Goal: Task Accomplishment & Management: Complete application form

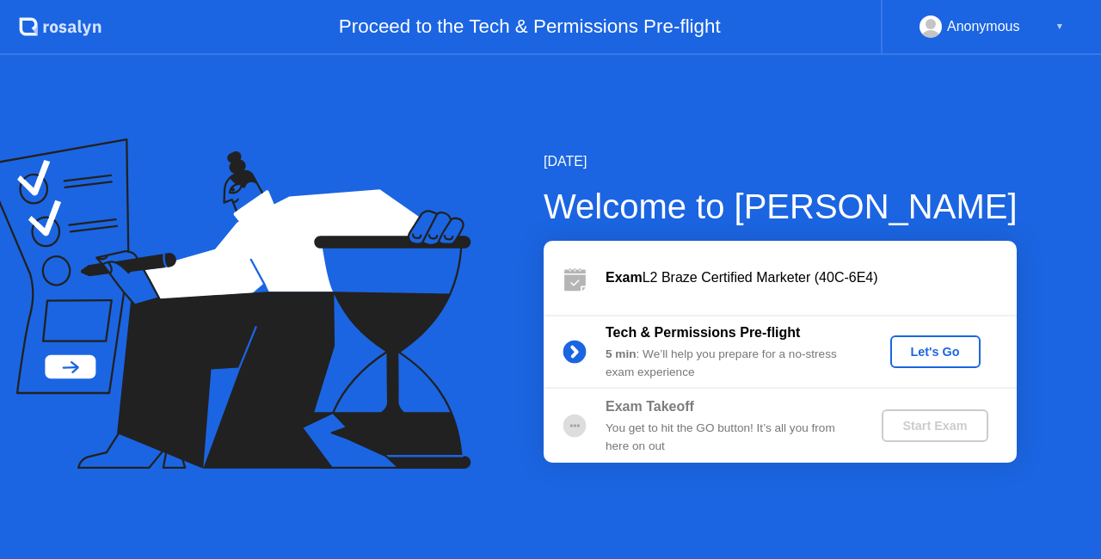
click at [931, 345] on div "Let's Go" at bounding box center [935, 352] width 77 height 14
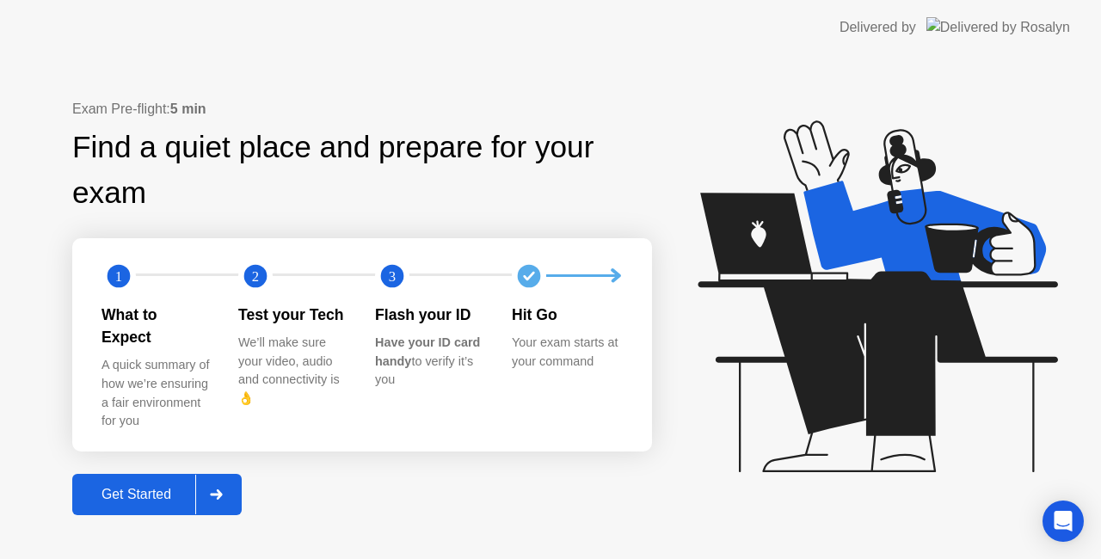
click at [145, 474] on button "Get Started" at bounding box center [156, 494] width 169 height 41
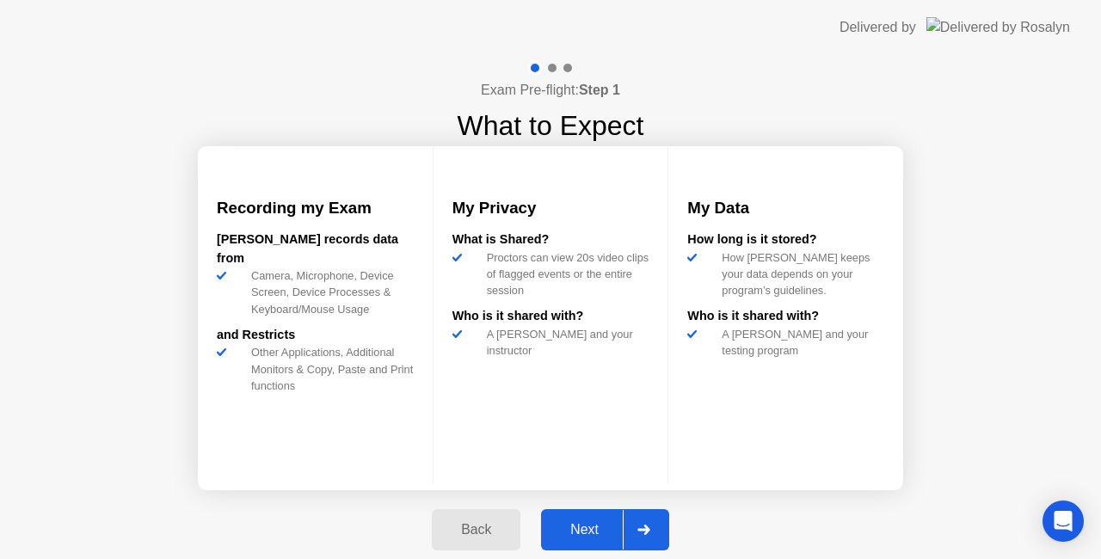
click at [585, 529] on div "Next" at bounding box center [584, 529] width 77 height 15
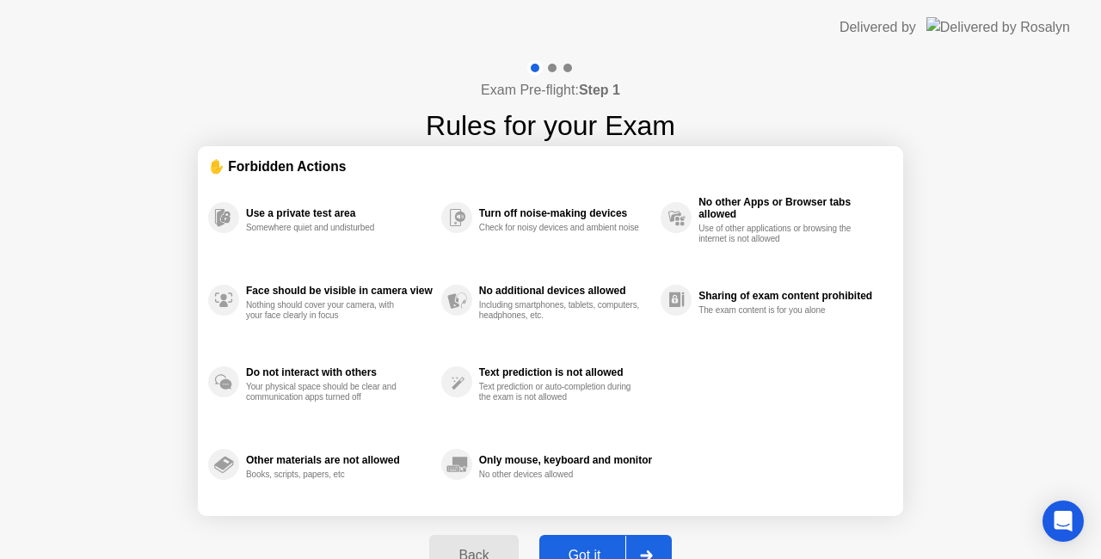
click at [588, 544] on button "Got it" at bounding box center [605, 555] width 132 height 41
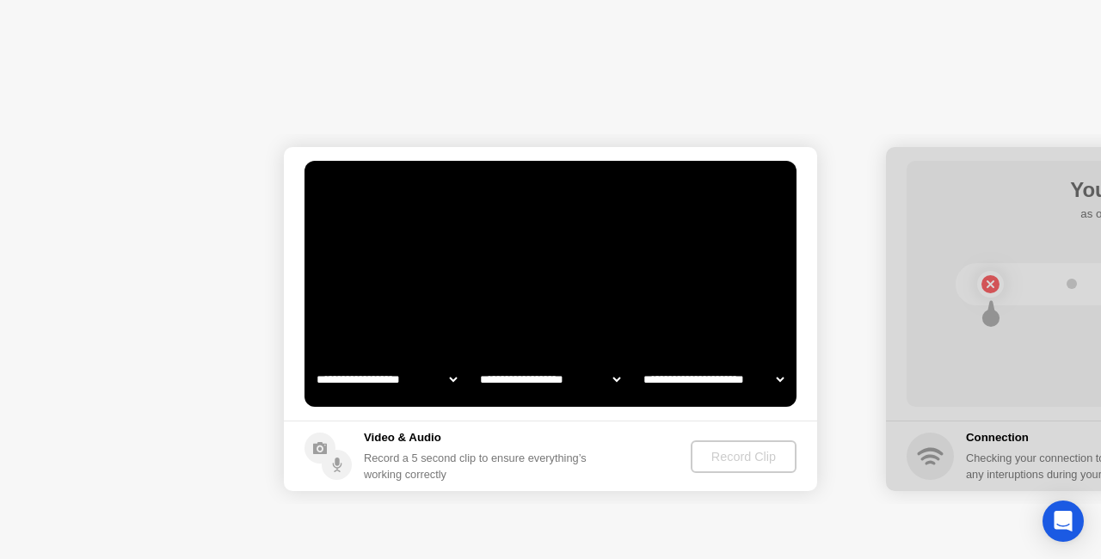
select select "**********"
select select "*******"
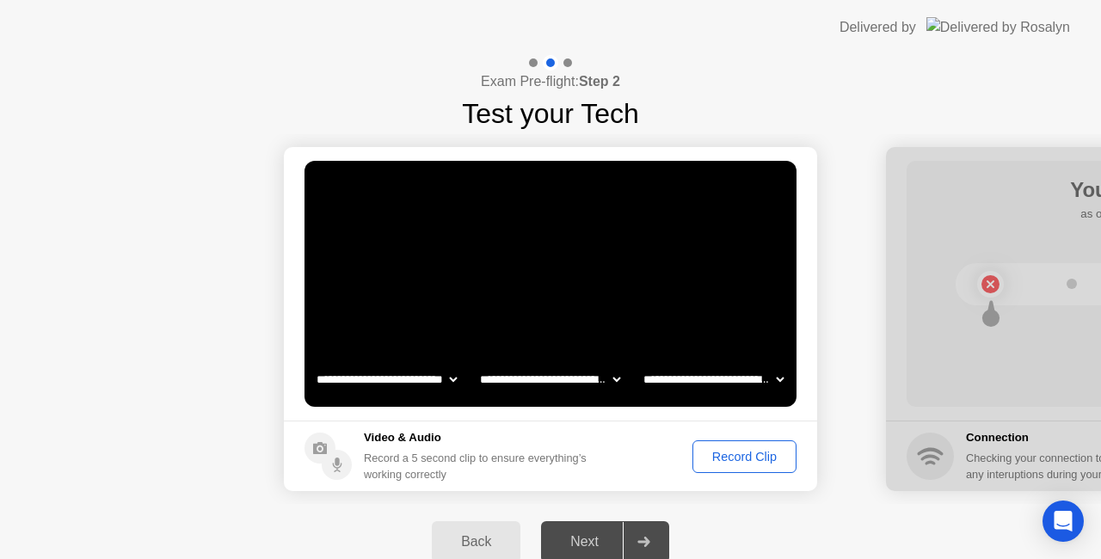
click at [773, 456] on div "Record Clip" at bounding box center [745, 457] width 92 height 14
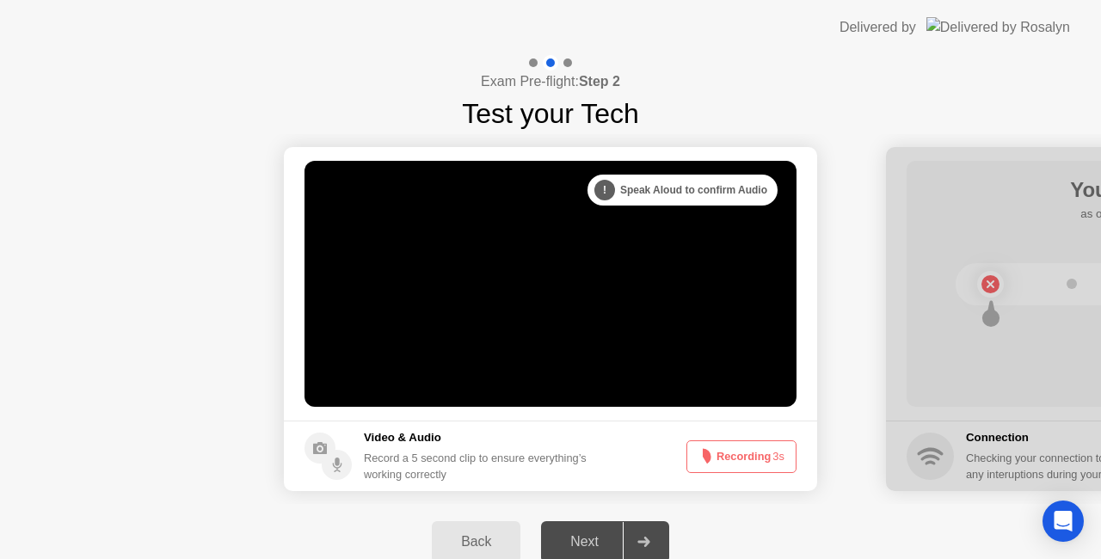
click at [773, 456] on span "3s" at bounding box center [779, 456] width 12 height 13
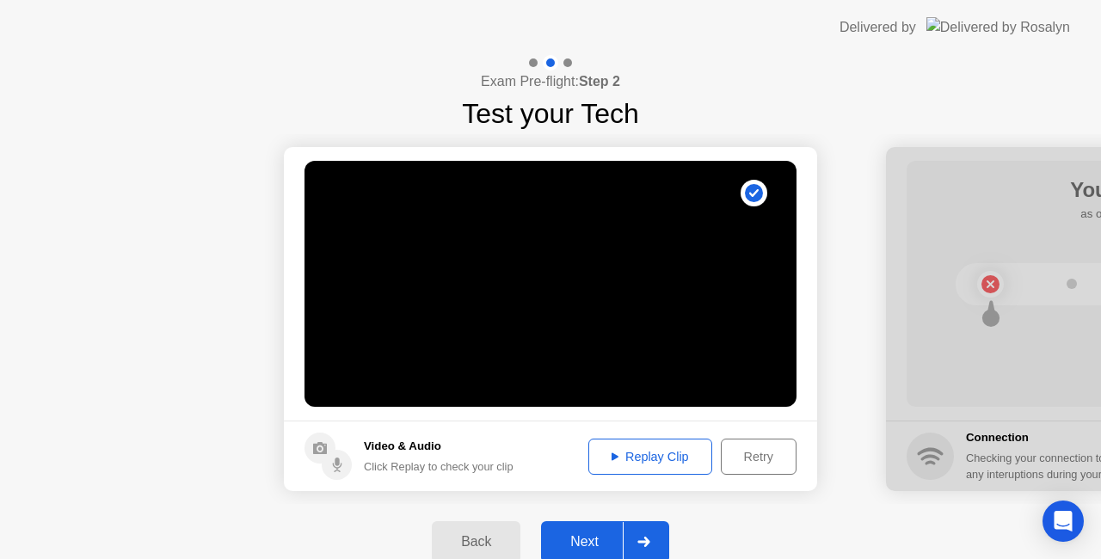
click at [692, 452] on div "Replay Clip" at bounding box center [650, 457] width 112 height 14
click at [593, 542] on div "Next" at bounding box center [584, 541] width 77 height 15
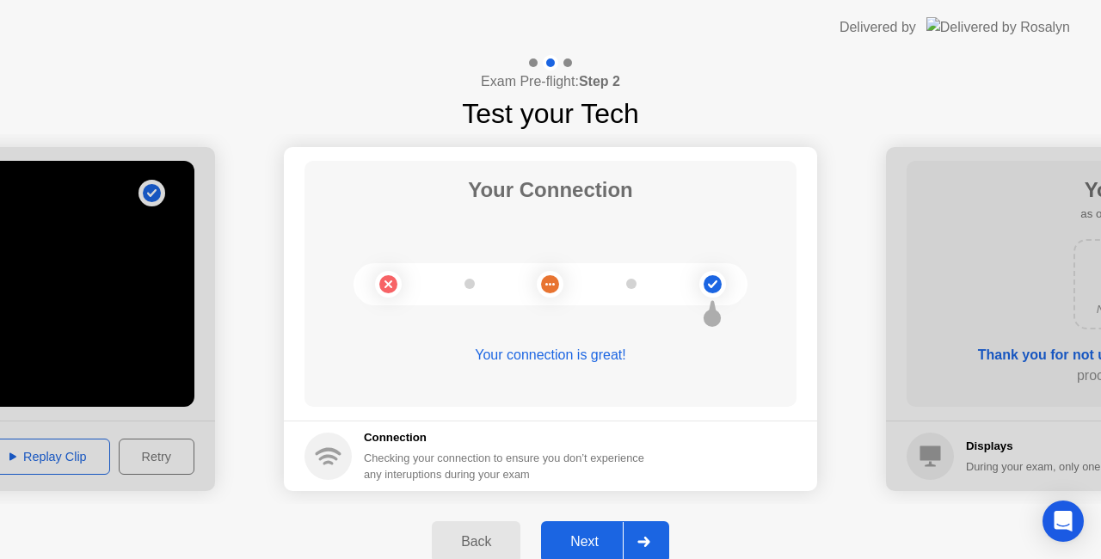
click at [595, 531] on button "Next" at bounding box center [605, 541] width 128 height 41
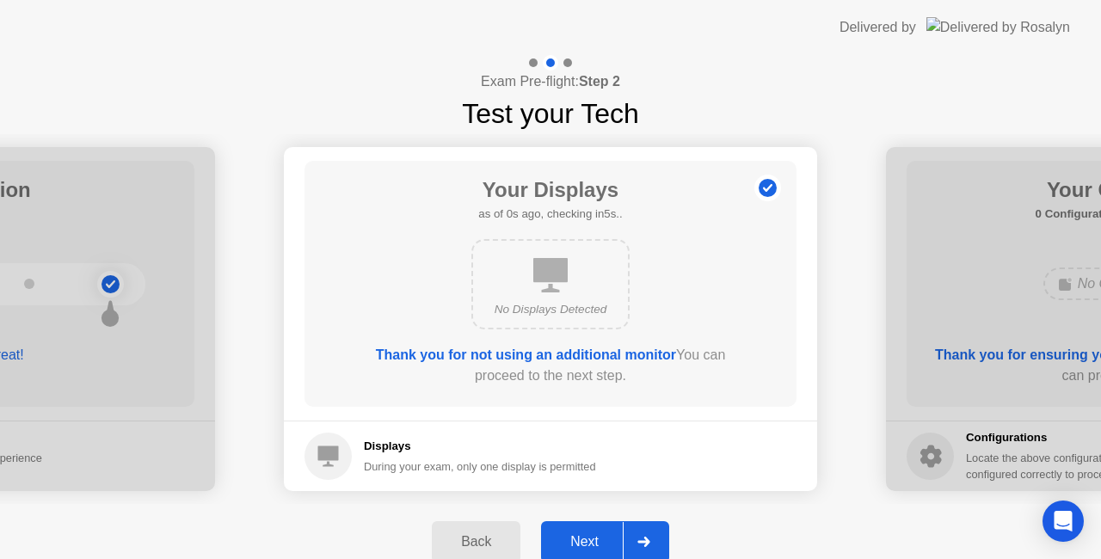
click at [588, 539] on div "Next" at bounding box center [584, 541] width 77 height 15
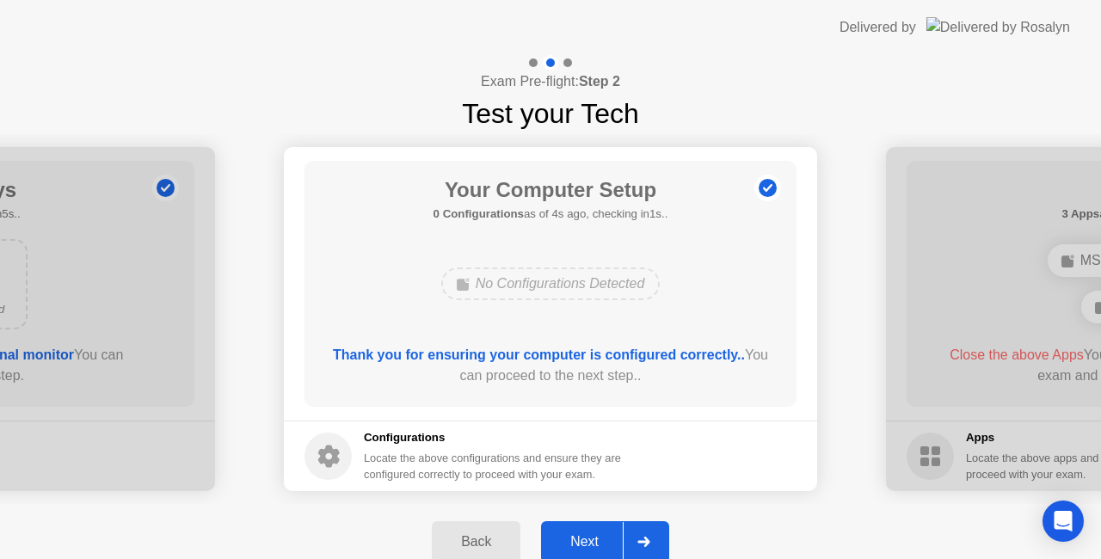
click at [588, 539] on div "Next" at bounding box center [584, 541] width 77 height 15
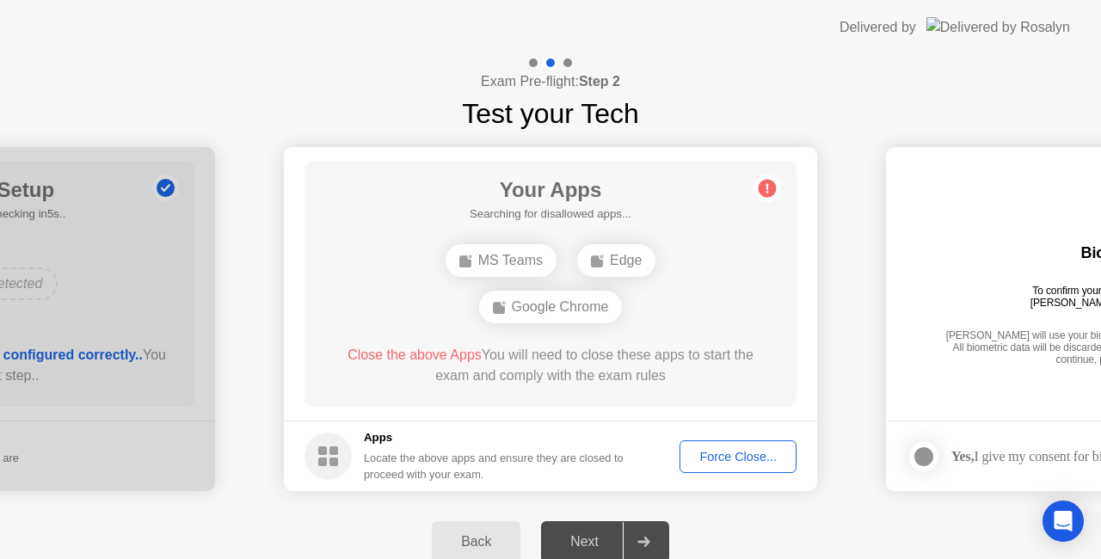
click at [735, 461] on div "Force Close..." at bounding box center [738, 457] width 105 height 14
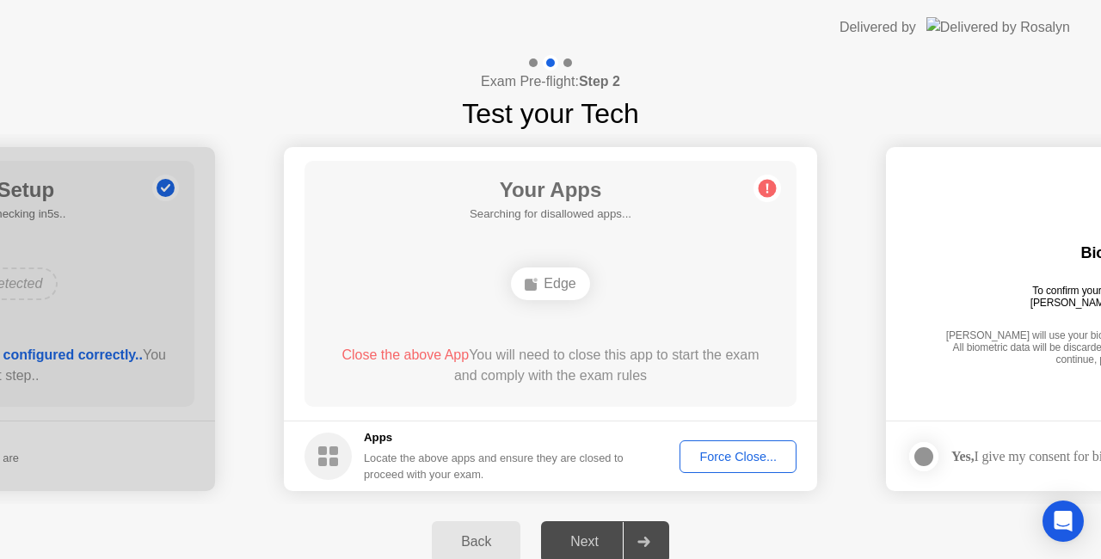
click at [739, 458] on div "Force Close..." at bounding box center [738, 457] width 105 height 14
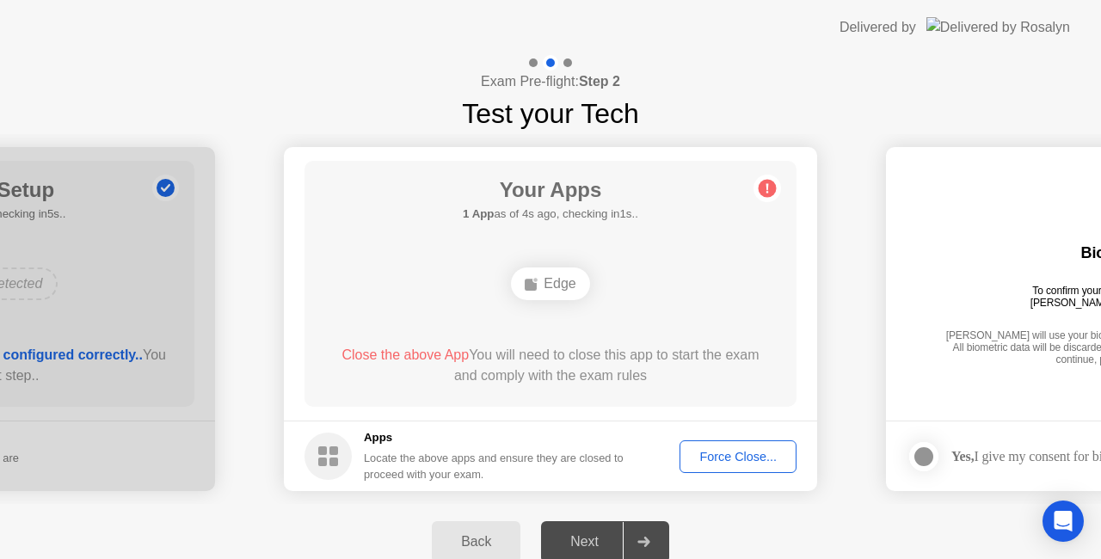
click at [790, 344] on div "Your Apps 1 App as of 0s ago, checking in5s.. Edge Close the above App You will…" at bounding box center [551, 284] width 492 height 246
click at [725, 455] on div "Force Close..." at bounding box center [738, 457] width 105 height 14
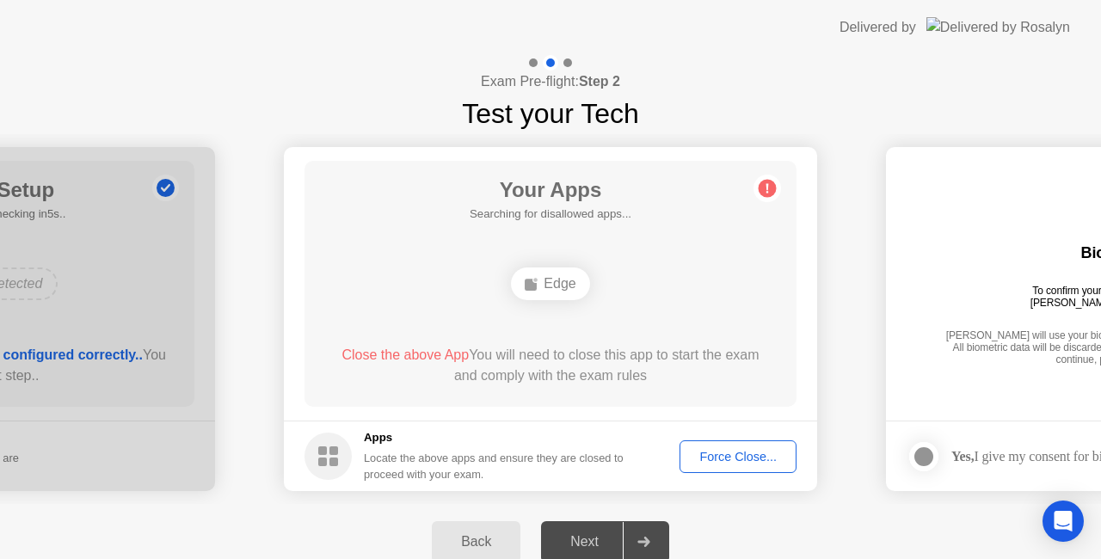
click at [587, 542] on div "Next" at bounding box center [584, 541] width 77 height 15
click at [646, 542] on icon at bounding box center [644, 542] width 12 height 10
click at [333, 454] on rect at bounding box center [334, 451] width 9 height 9
click at [716, 450] on div "Force Close..." at bounding box center [738, 457] width 105 height 14
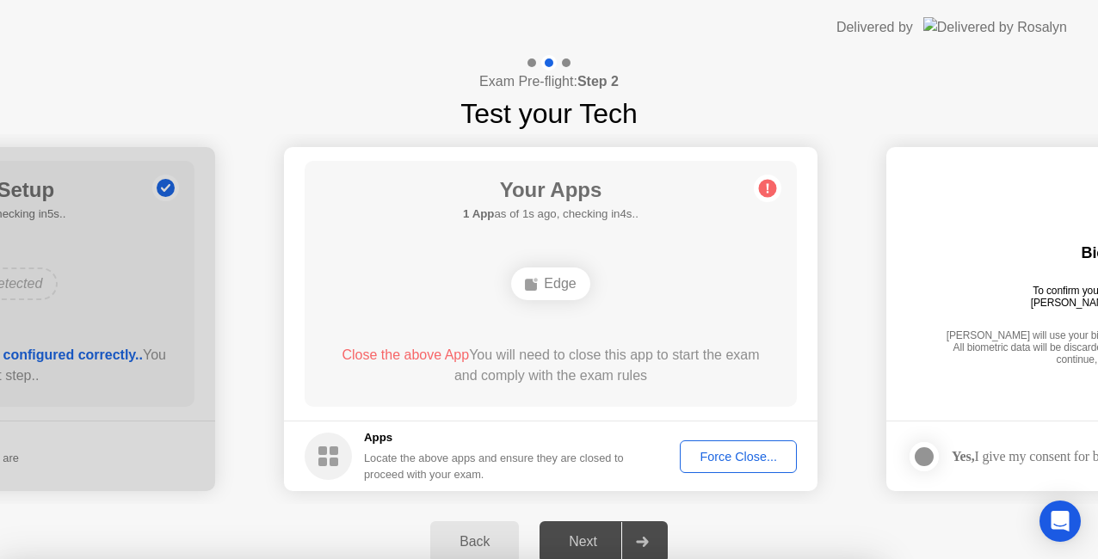
click at [811, 558] on div at bounding box center [549, 559] width 1098 height 0
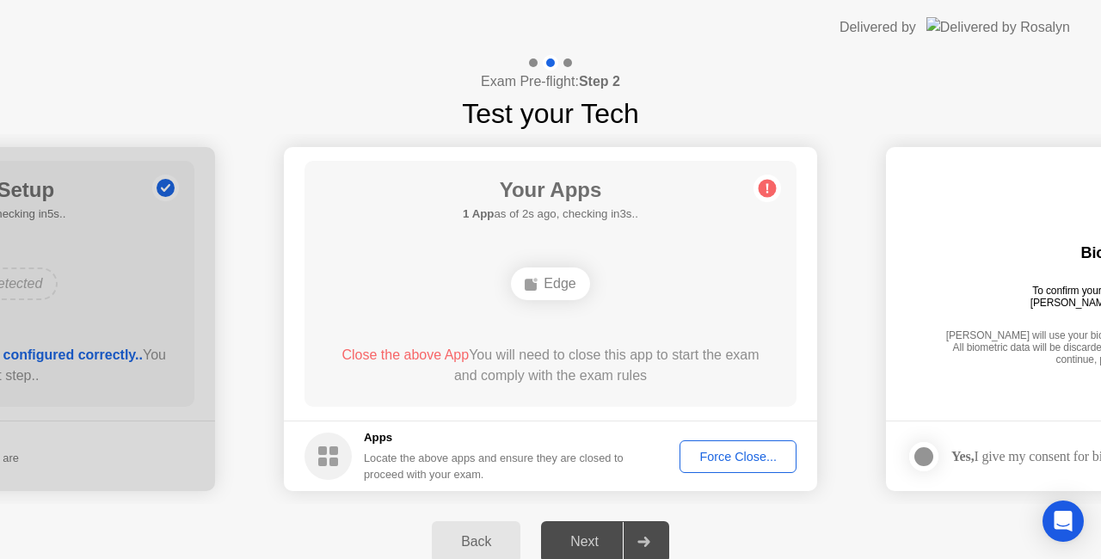
click at [767, 187] on icon at bounding box center [768, 188] width 3 height 9
click at [742, 457] on div "Force Close..." at bounding box center [738, 457] width 105 height 14
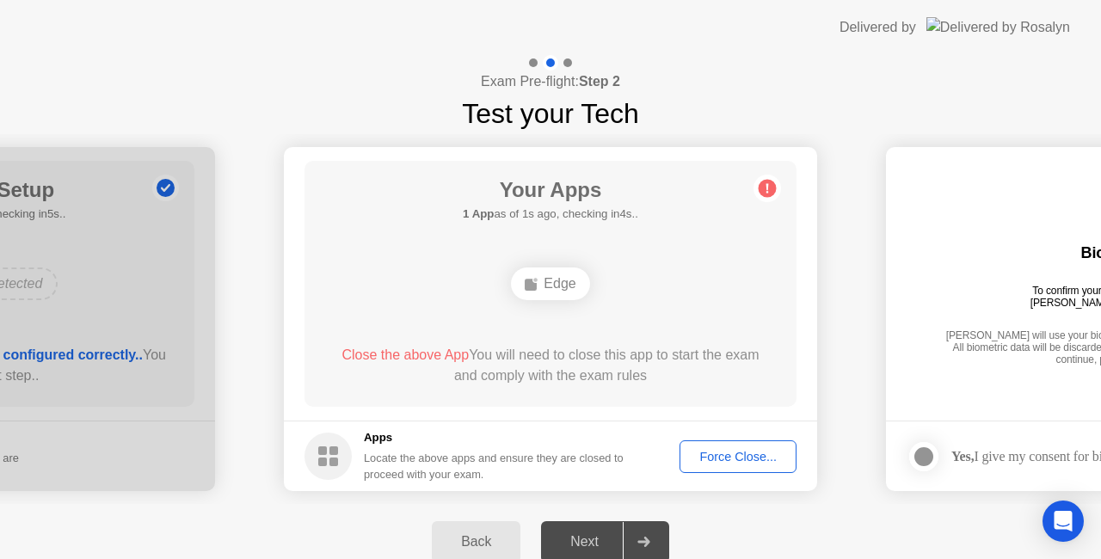
click at [527, 272] on div "Edge" at bounding box center [550, 284] width 78 height 33
click at [726, 465] on button "Force Close..." at bounding box center [738, 456] width 117 height 33
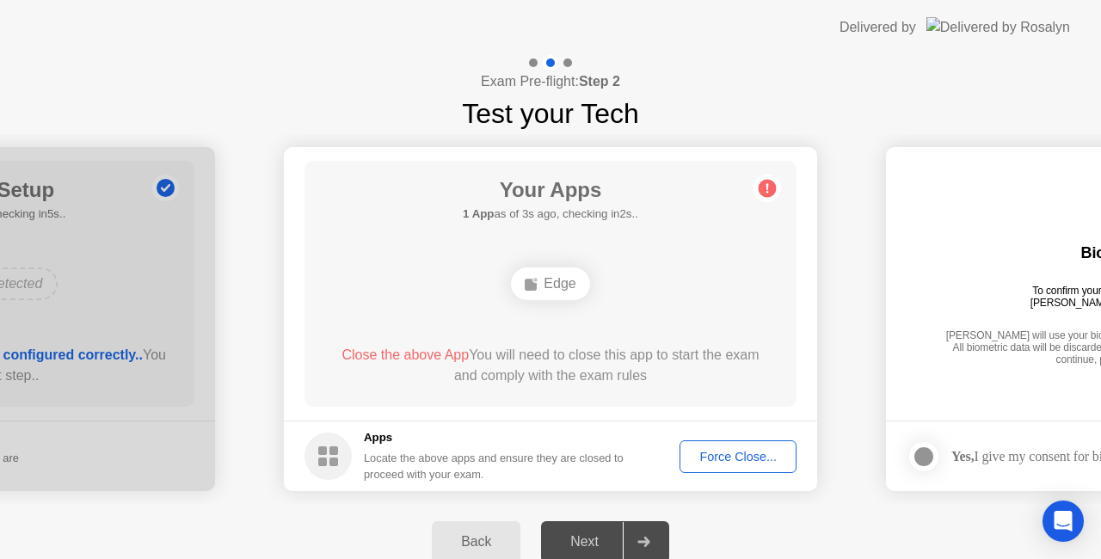
click at [713, 457] on div "Force Close..." at bounding box center [738, 457] width 105 height 14
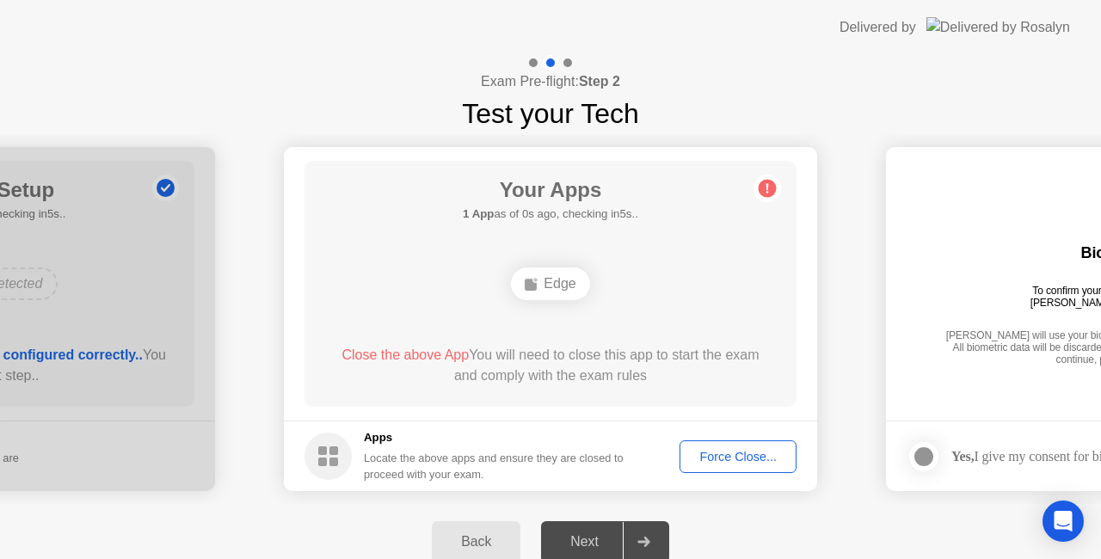
click at [741, 463] on div "Force Close..." at bounding box center [738, 457] width 105 height 14
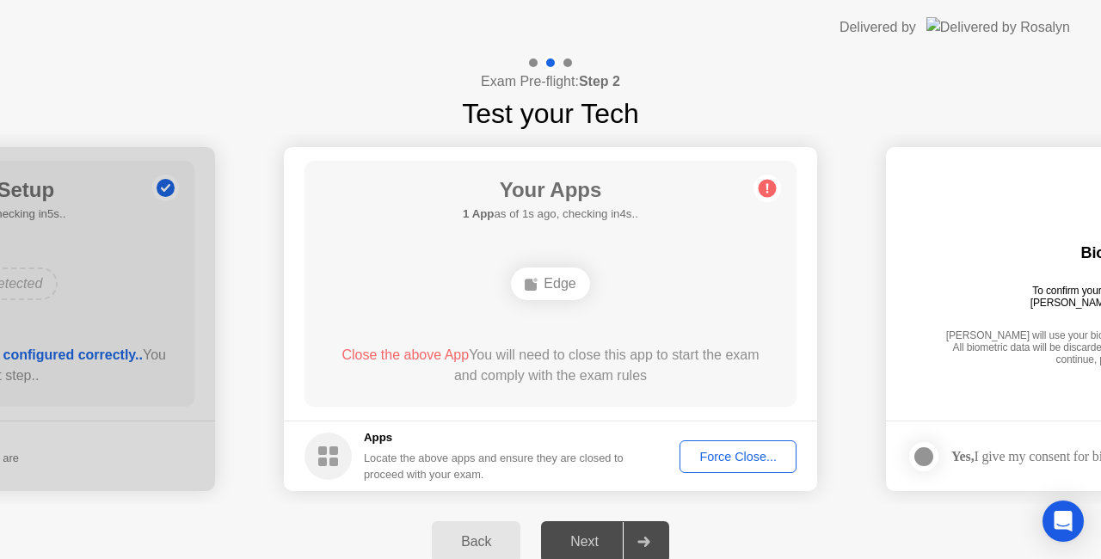
click at [707, 453] on div "Force Close..." at bounding box center [738, 457] width 105 height 14
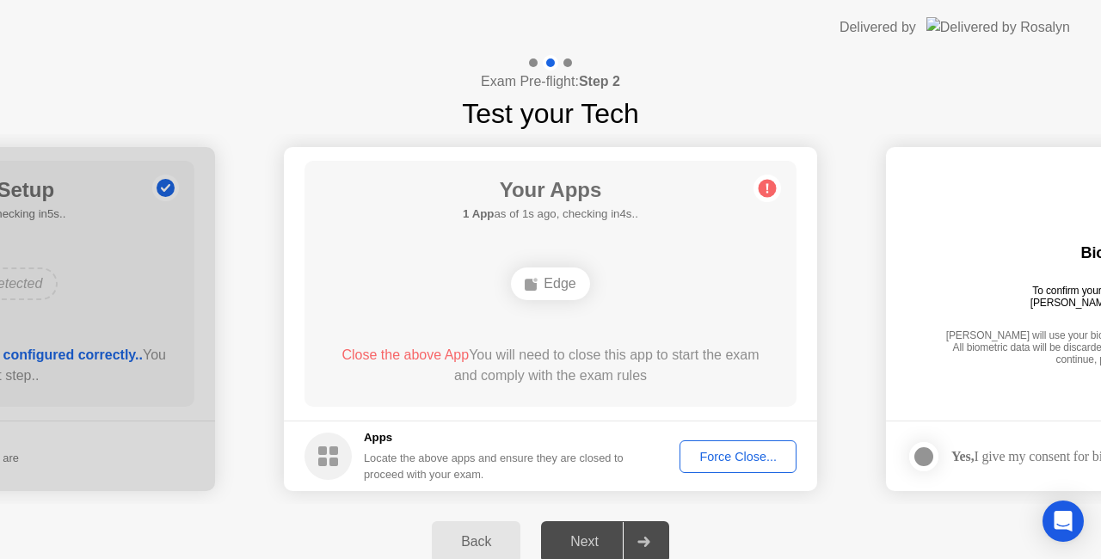
click at [730, 468] on button "Force Close..." at bounding box center [738, 456] width 117 height 33
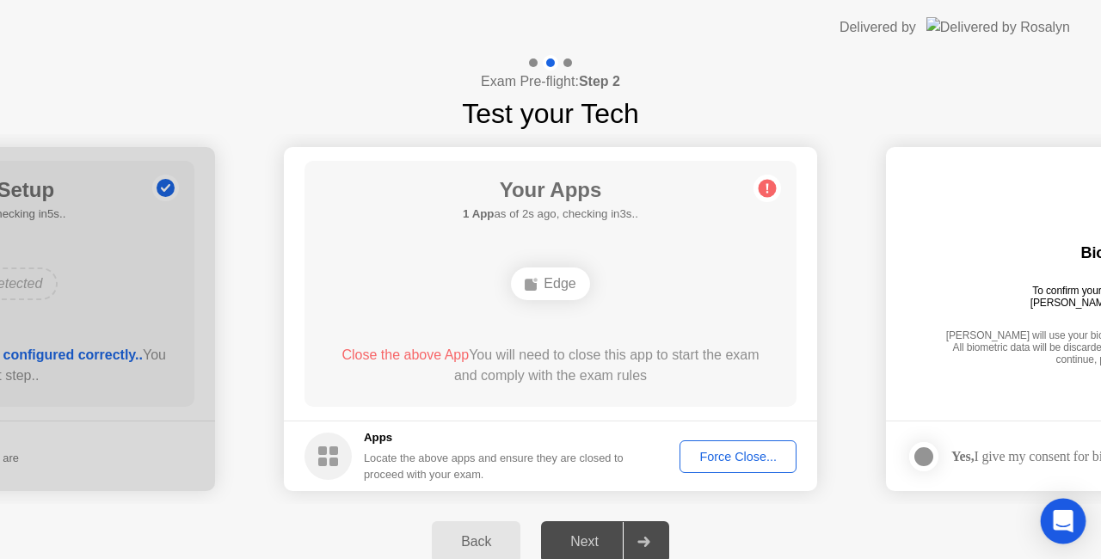
click at [1064, 520] on icon "Open Intercom Messenger" at bounding box center [1063, 521] width 20 height 22
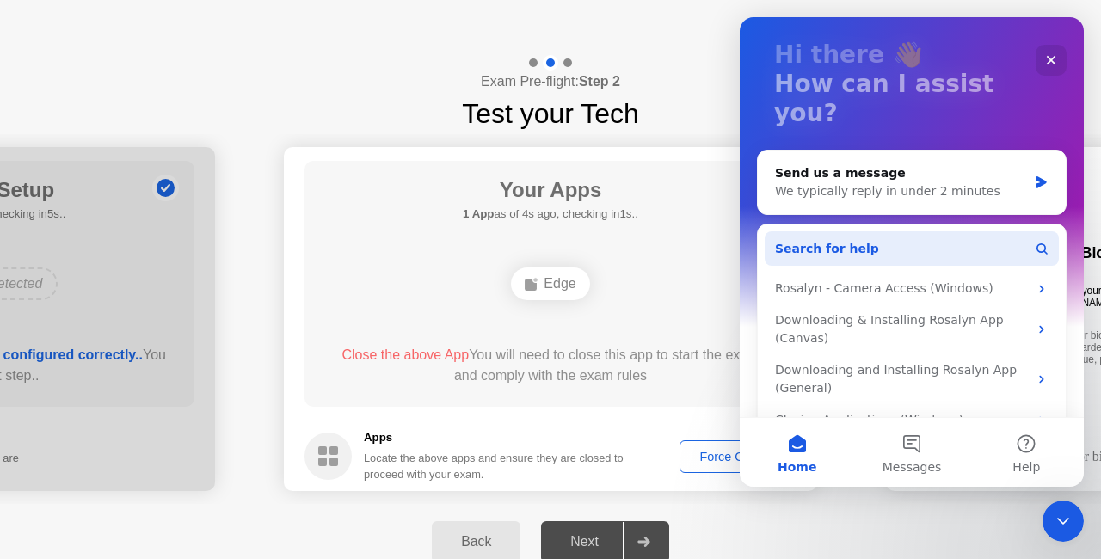
scroll to position [103, 0]
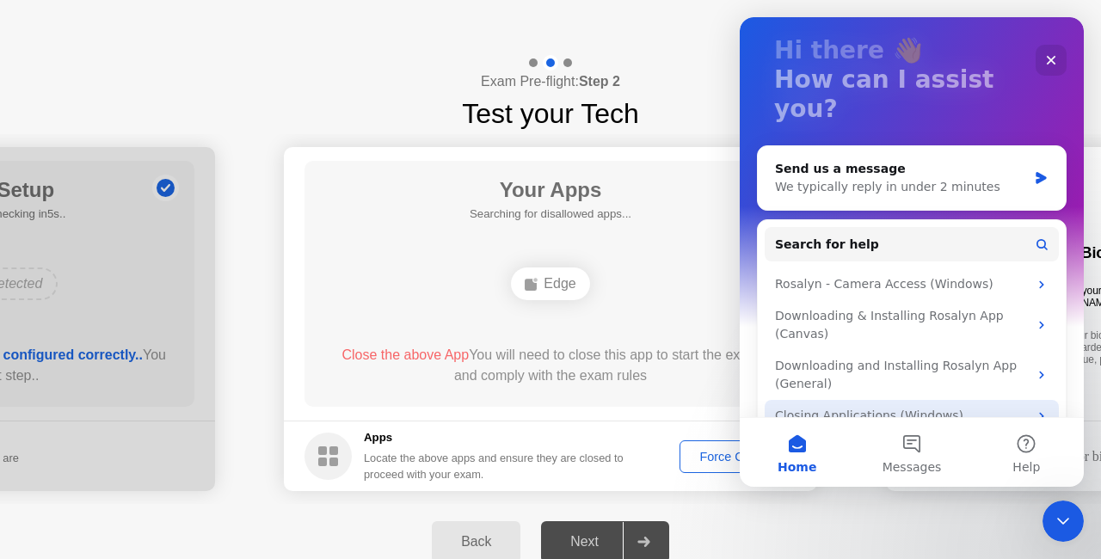
click at [927, 407] on div "Closing Applications (Windows)" at bounding box center [901, 416] width 253 height 18
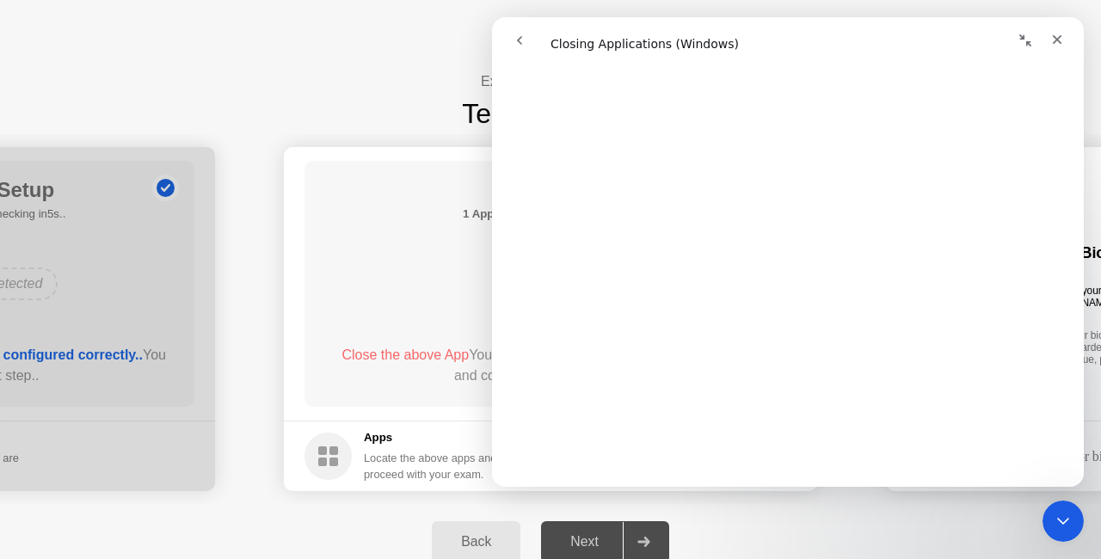
scroll to position [1118, 0]
click at [856, 535] on div "Back Next" at bounding box center [550, 542] width 1101 height 76
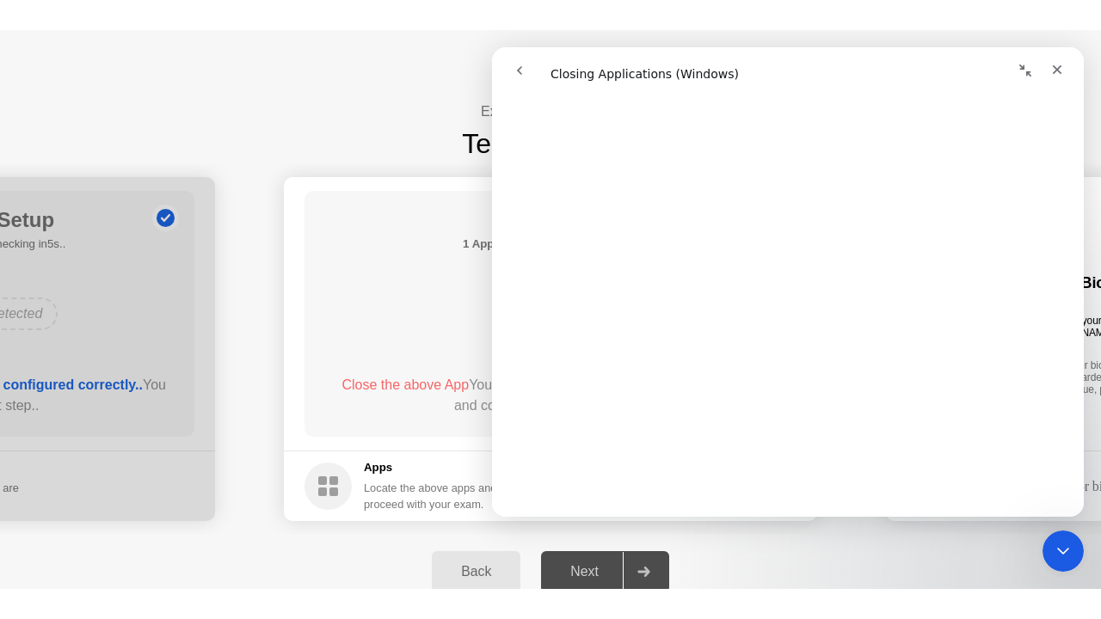
scroll to position [1635, 0]
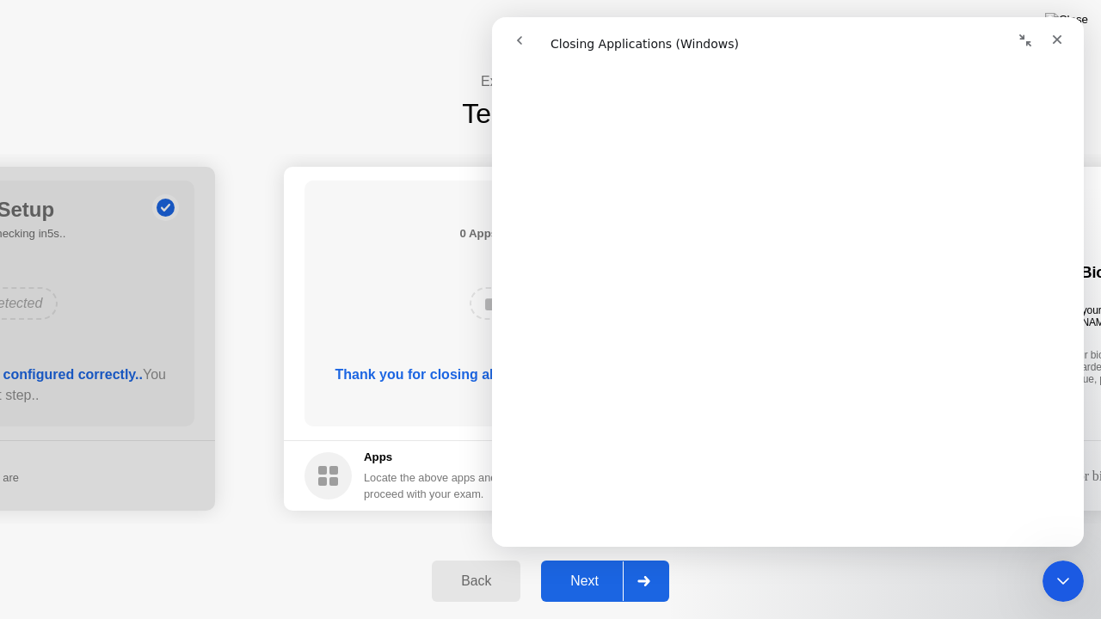
click at [348, 198] on div "Your Apps 0 Apps as of 1s ago, checking in4s.. No Apps Detected Thank you for c…" at bounding box center [551, 304] width 492 height 246
click at [1053, 45] on icon "Close" at bounding box center [1057, 40] width 14 height 14
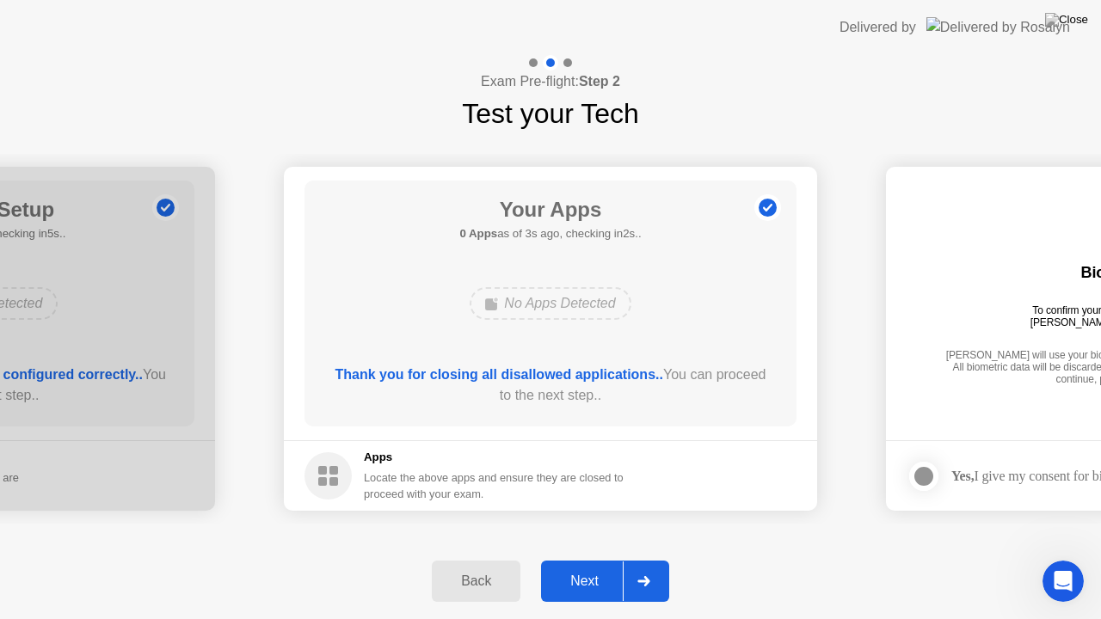
scroll to position [0, 0]
click at [594, 558] on div "Next" at bounding box center [584, 581] width 77 height 15
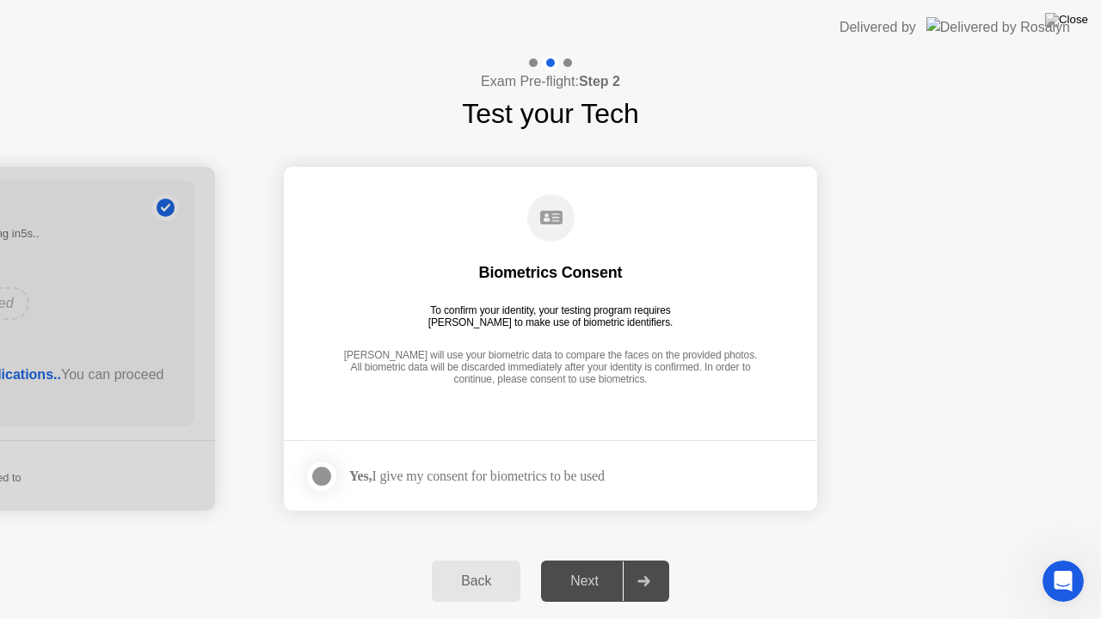
click at [322, 477] on div at bounding box center [321, 476] width 21 height 21
click at [597, 558] on div "Next" at bounding box center [584, 581] width 77 height 15
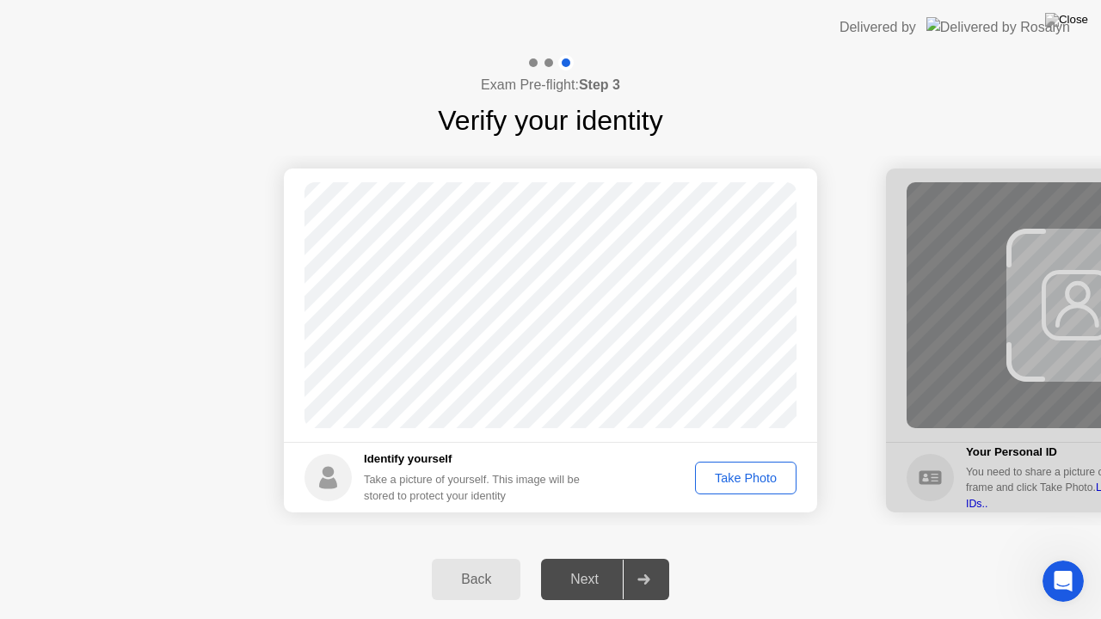
click at [719, 471] on div "Take Photo" at bounding box center [745, 478] width 89 height 14
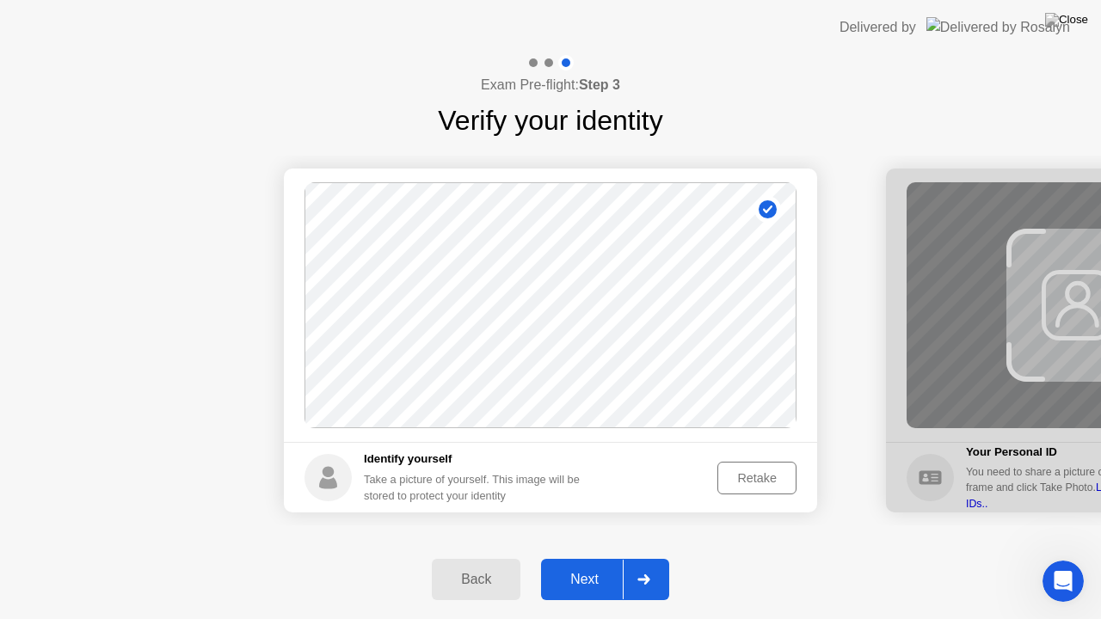
click at [595, 558] on button "Next" at bounding box center [605, 579] width 128 height 41
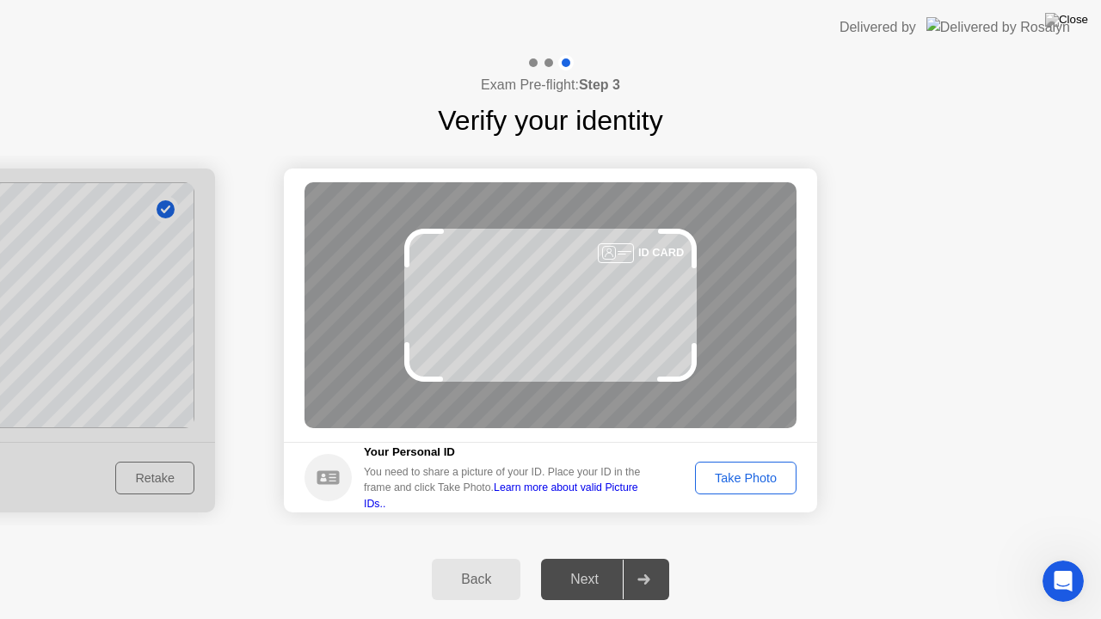
click at [737, 471] on div "Take Photo" at bounding box center [745, 478] width 89 height 14
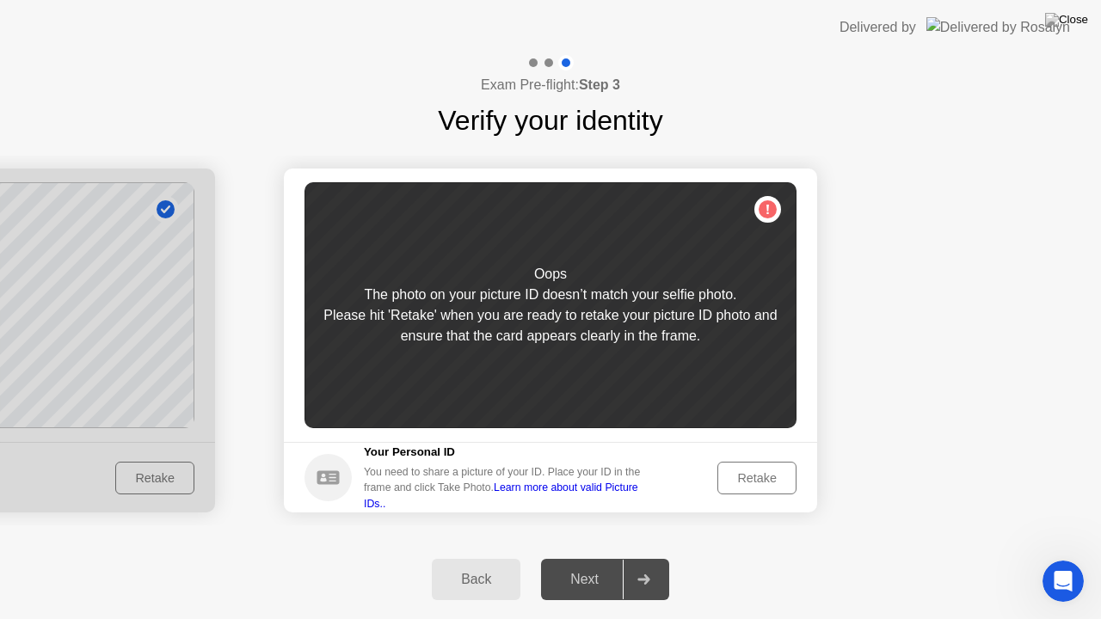
click at [749, 475] on div "Retake" at bounding box center [757, 478] width 67 height 14
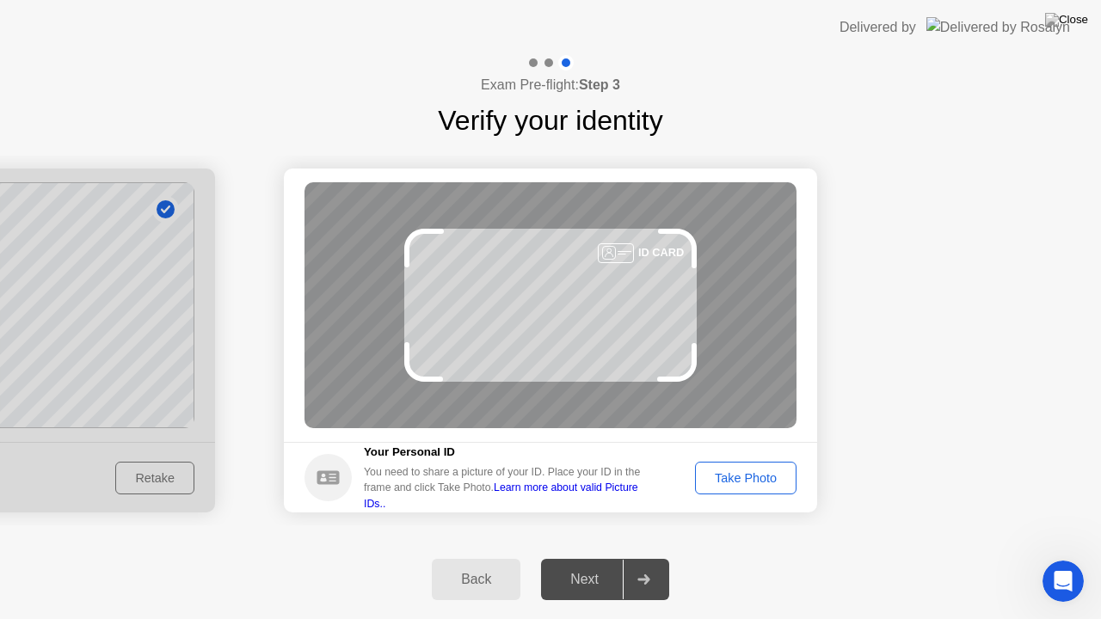
click at [508, 558] on button "Back" at bounding box center [476, 579] width 89 height 41
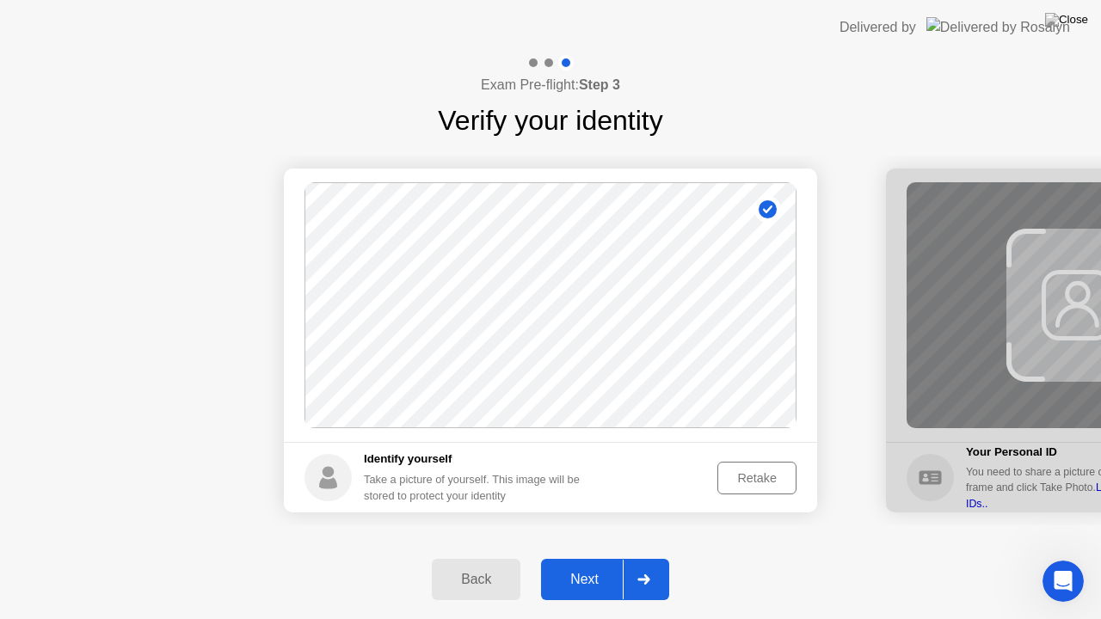
click at [750, 477] on div "Retake" at bounding box center [757, 478] width 67 height 14
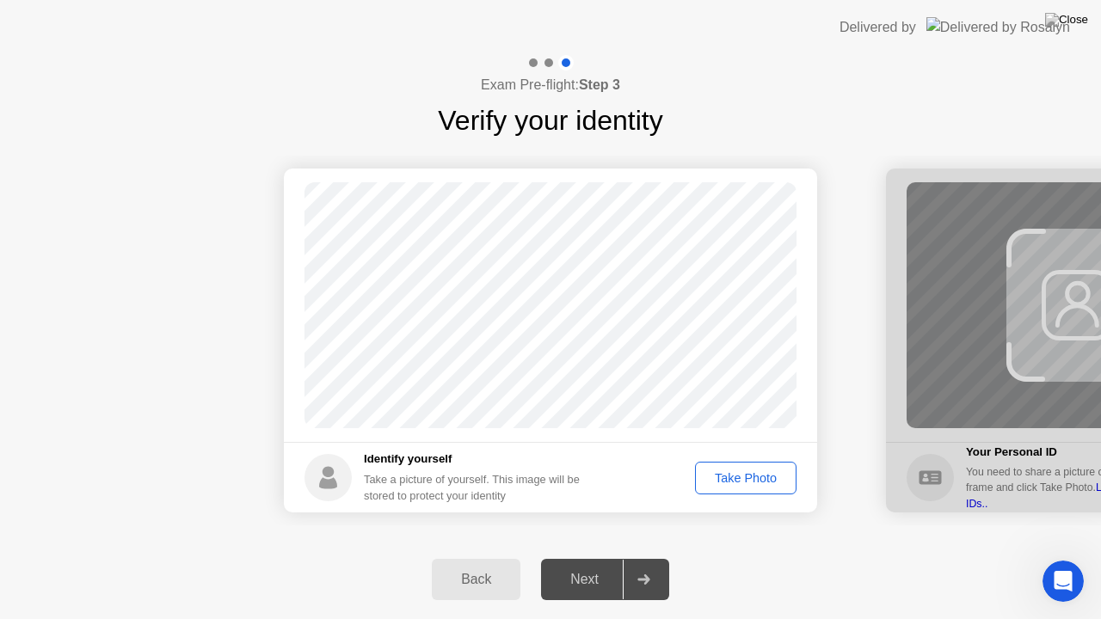
click at [750, 477] on div "Take Photo" at bounding box center [745, 478] width 89 height 14
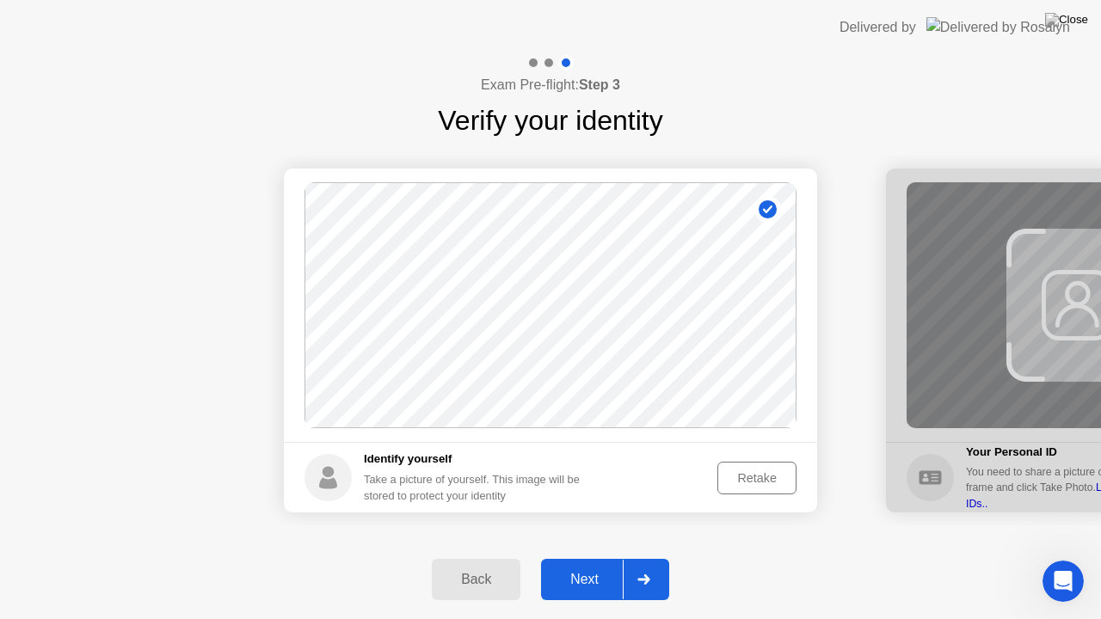
click at [755, 472] on div "Retake" at bounding box center [757, 478] width 67 height 14
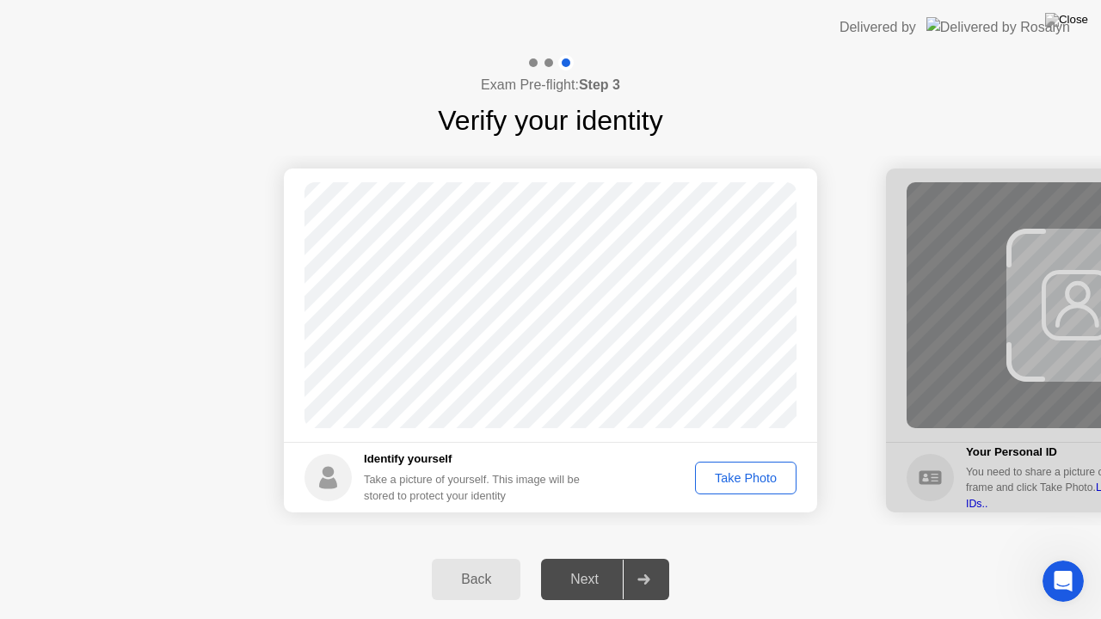
click at [755, 472] on div "Take Photo" at bounding box center [745, 478] width 89 height 14
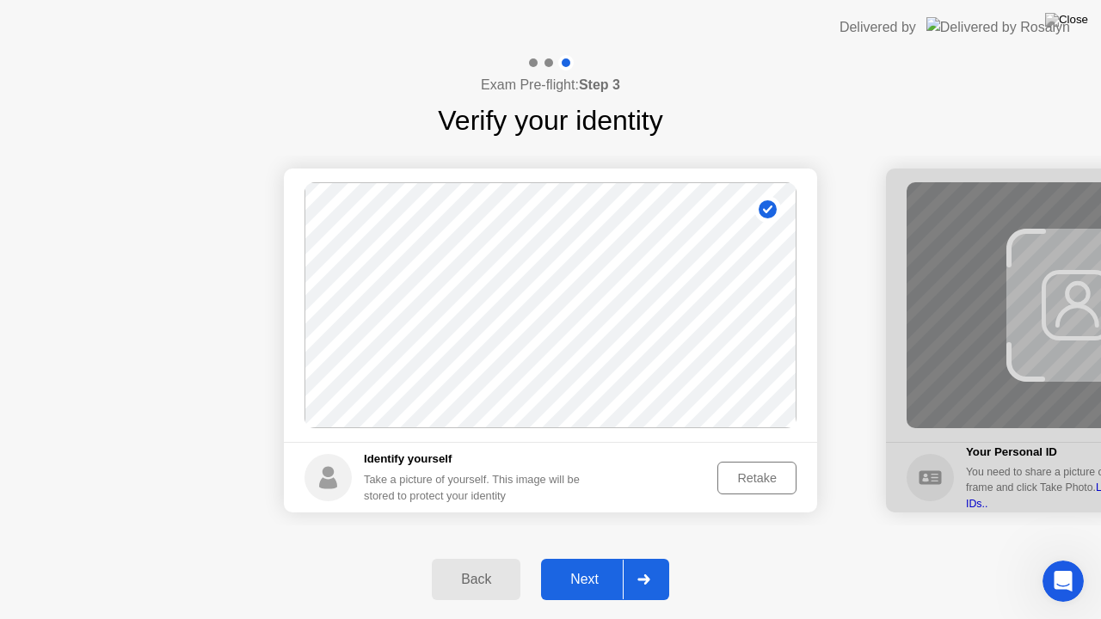
click at [601, 558] on div "Next" at bounding box center [584, 579] width 77 height 15
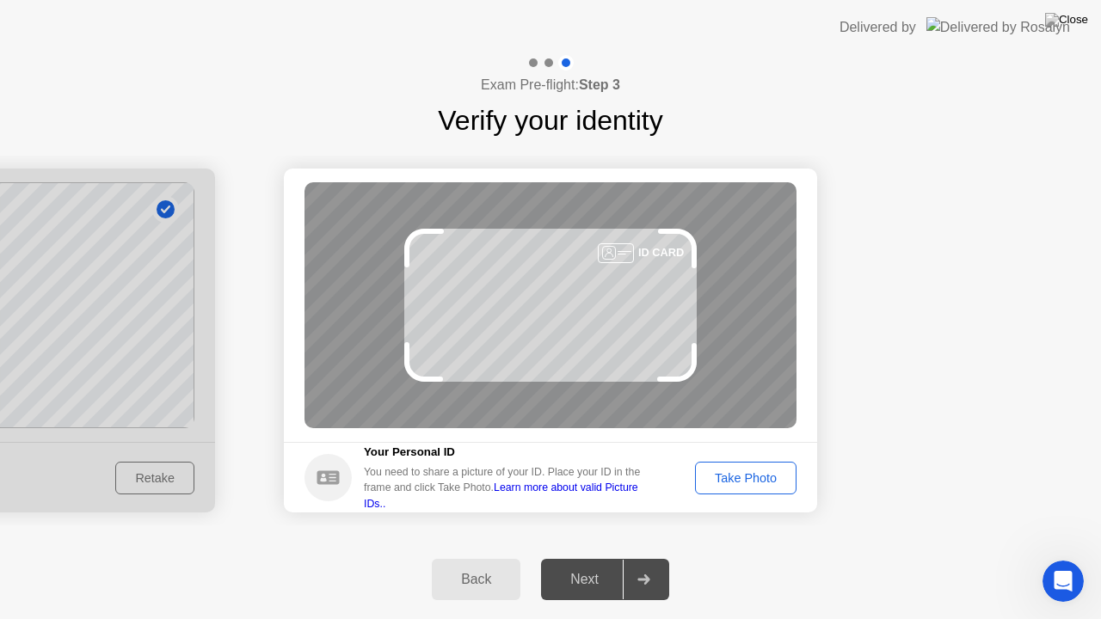
click at [730, 477] on div "Take Photo" at bounding box center [745, 478] width 89 height 14
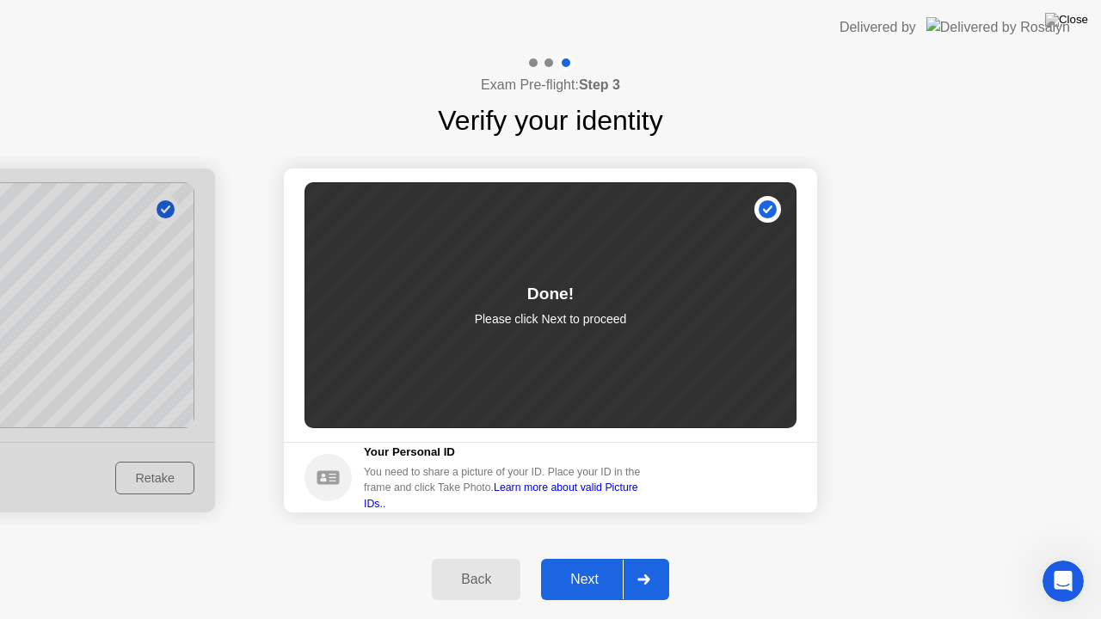
click at [582, 558] on div "Next" at bounding box center [584, 579] width 77 height 15
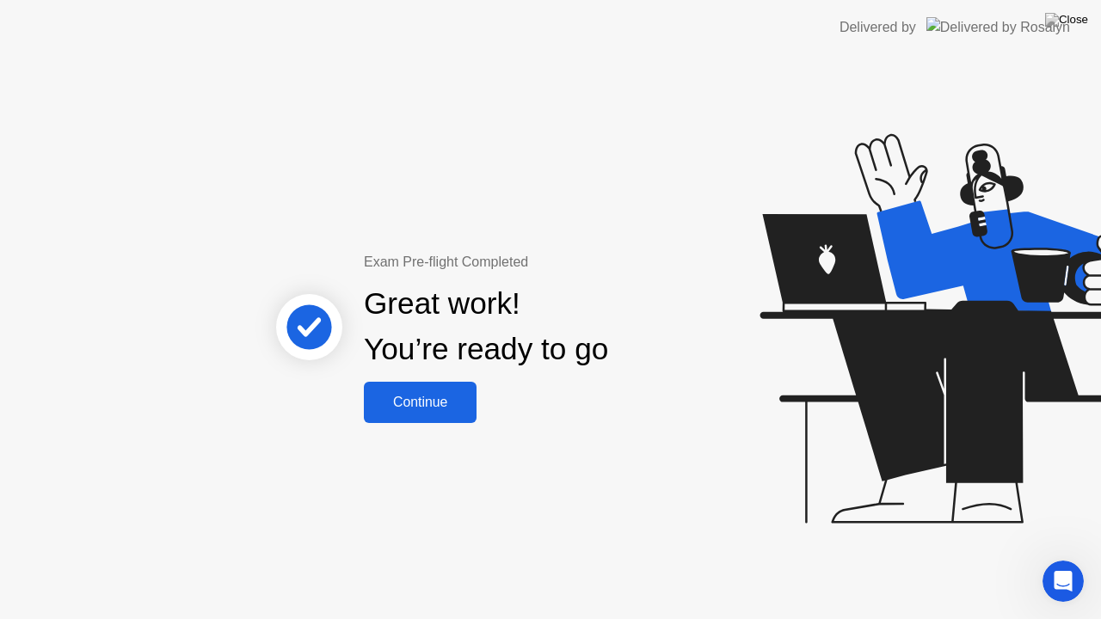
click at [437, 395] on div "Continue" at bounding box center [420, 402] width 102 height 15
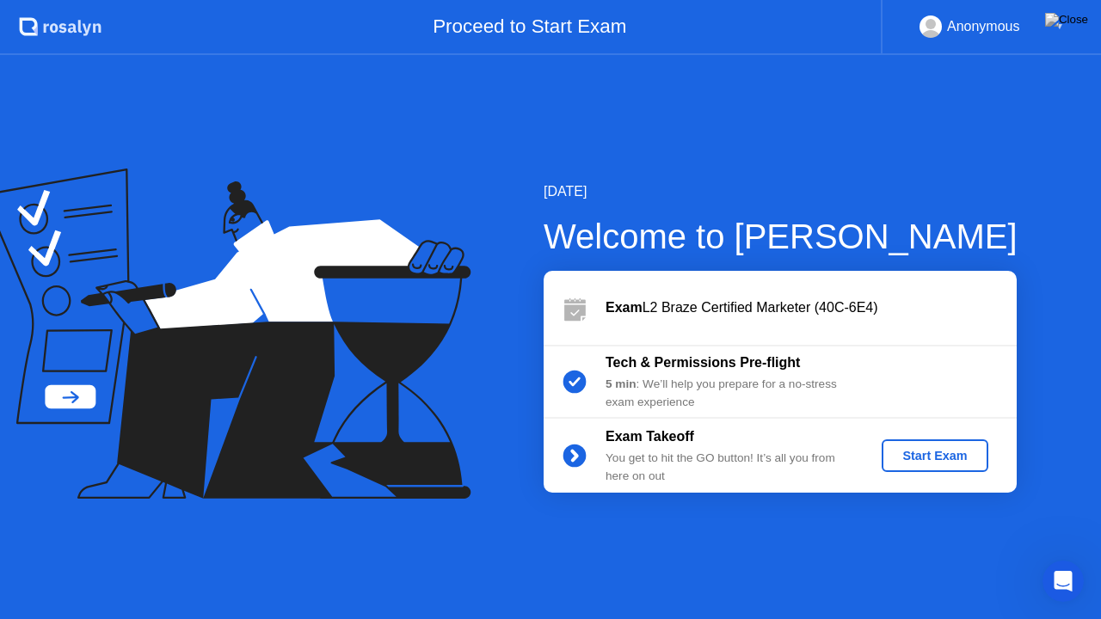
click at [898, 455] on div "Start Exam" at bounding box center [935, 456] width 92 height 14
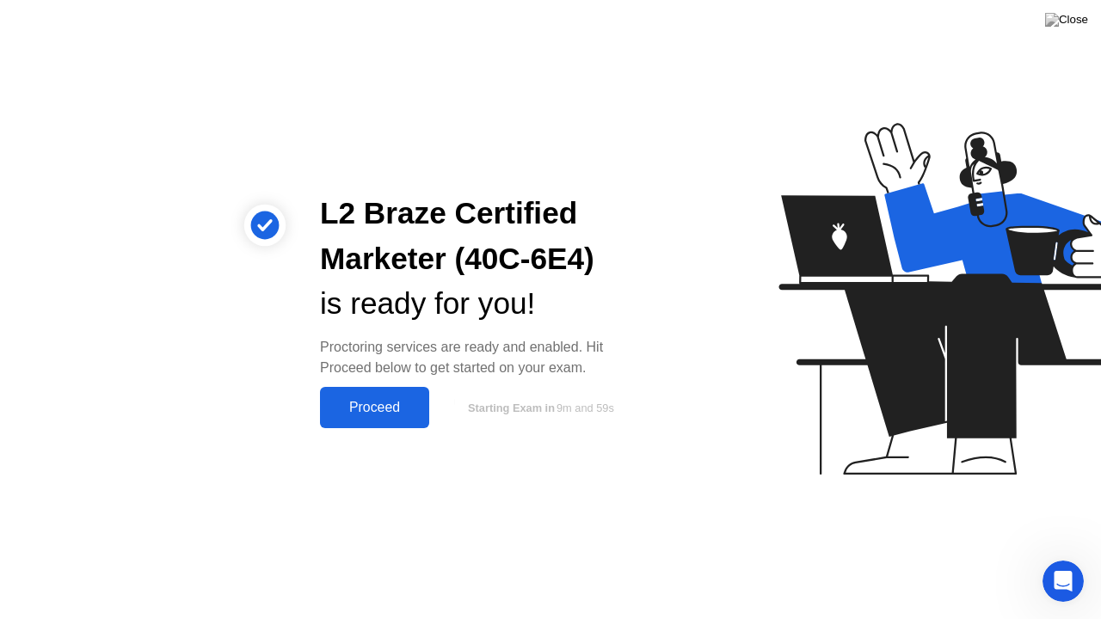
click at [373, 420] on button "Proceed" at bounding box center [374, 407] width 109 height 41
